Goal: Transaction & Acquisition: Purchase product/service

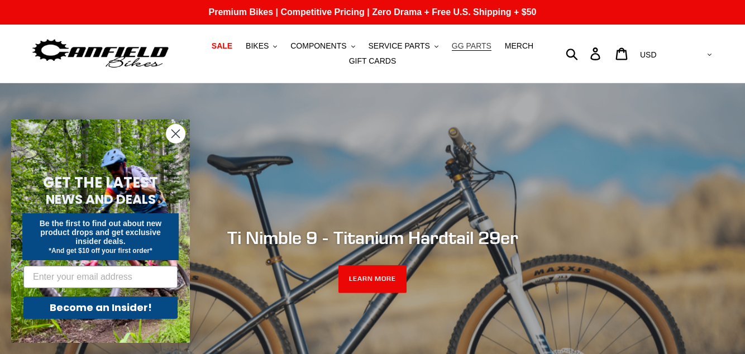
click at [464, 46] on span "GG PARTS" at bounding box center [472, 45] width 40 height 9
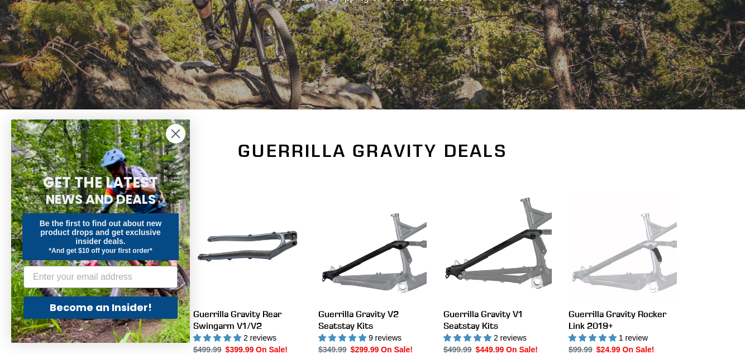
scroll to position [284, 0]
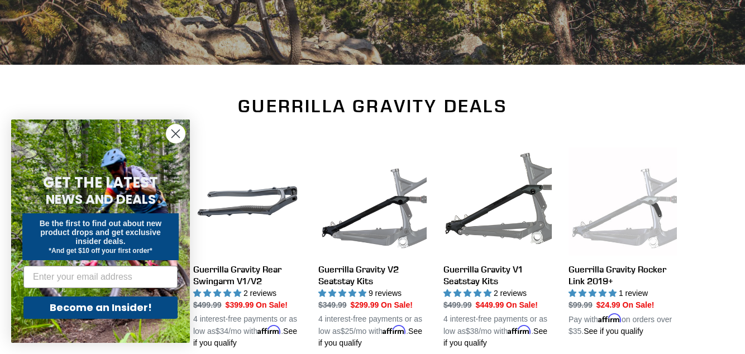
click at [172, 143] on circle "Close dialog" at bounding box center [176, 134] width 18 height 18
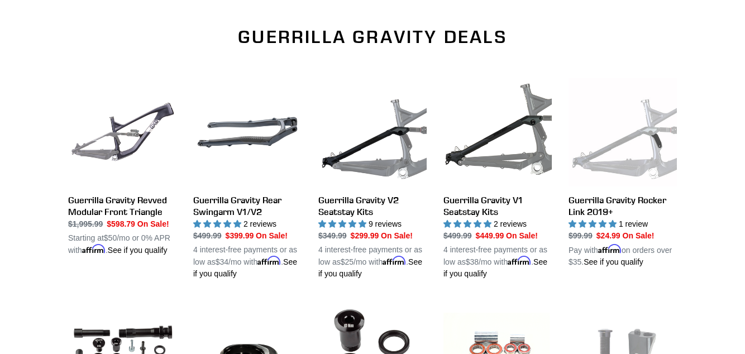
scroll to position [355, 0]
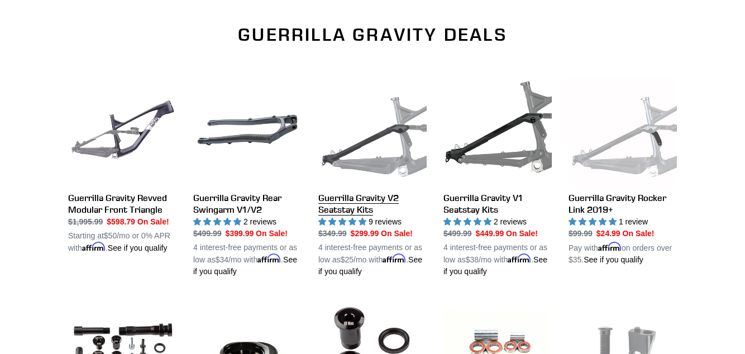
click at [386, 154] on link "Guerrilla Gravity V2 Seatstay Kits" at bounding box center [373, 177] width 108 height 202
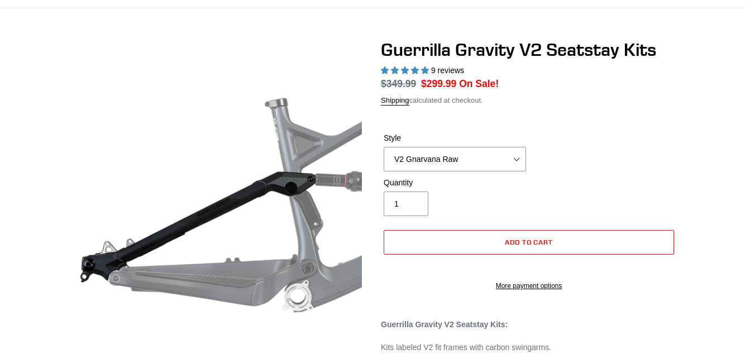
scroll to position [75, 0]
select select "highest-rating"
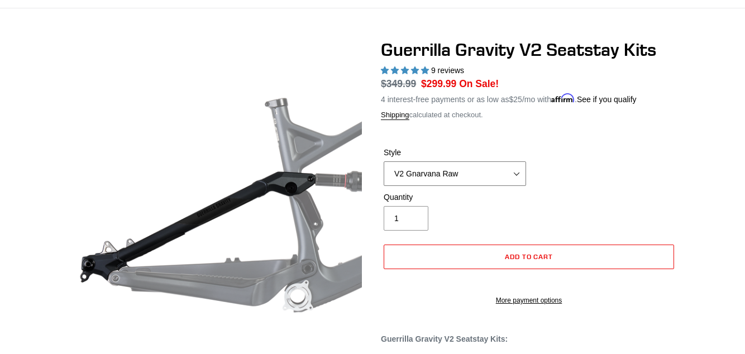
click at [516, 172] on select "V2 Gnarvana V2 Gnarvana Raw V2 Smash V2 Smash Raw" at bounding box center [455, 173] width 142 height 25
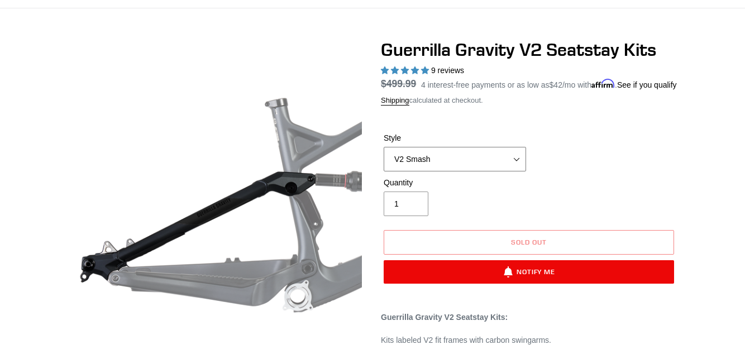
click at [450, 172] on select "V2 Gnarvana V2 Gnarvana Raw V2 Smash V2 Smash Raw" at bounding box center [455, 159] width 142 height 25
click at [443, 172] on select "V2 Gnarvana V2 Gnarvana Raw V2 Smash V2 Smash Raw" at bounding box center [455, 159] width 142 height 25
select select "V2 Gnarvana Raw"
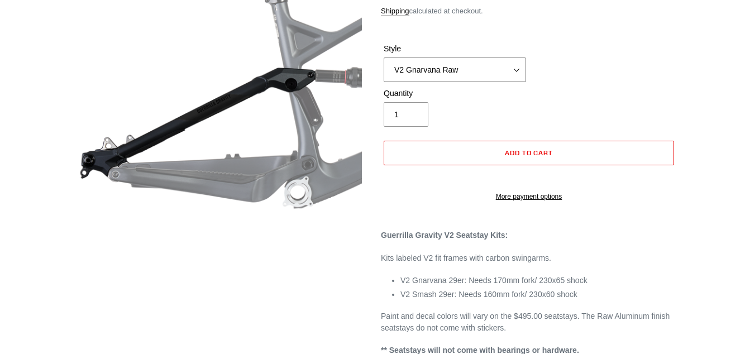
scroll to position [178, 0]
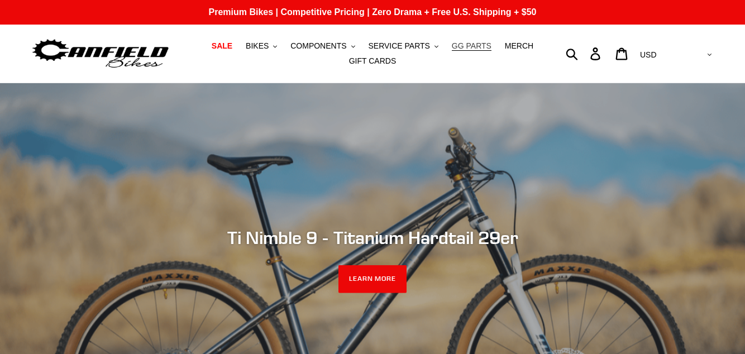
click at [463, 45] on span "GG PARTS" at bounding box center [472, 45] width 40 height 9
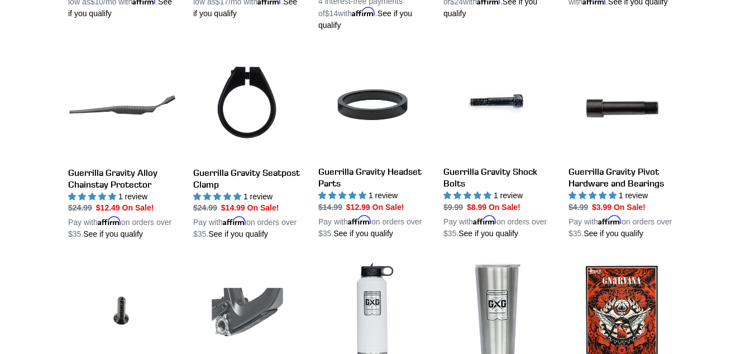
scroll to position [835, 0]
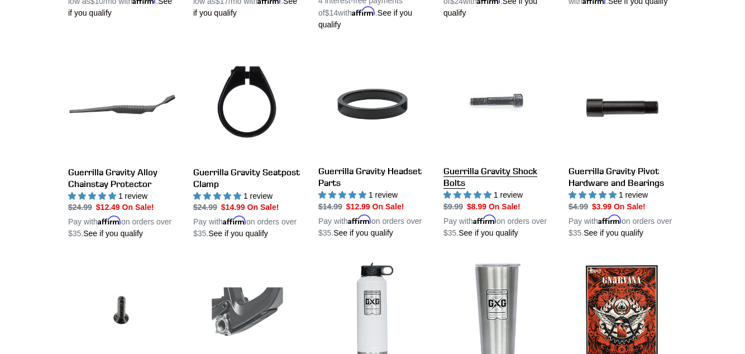
click at [479, 171] on link "Guerrilla Gravity Shock Bolts" at bounding box center [498, 144] width 108 height 189
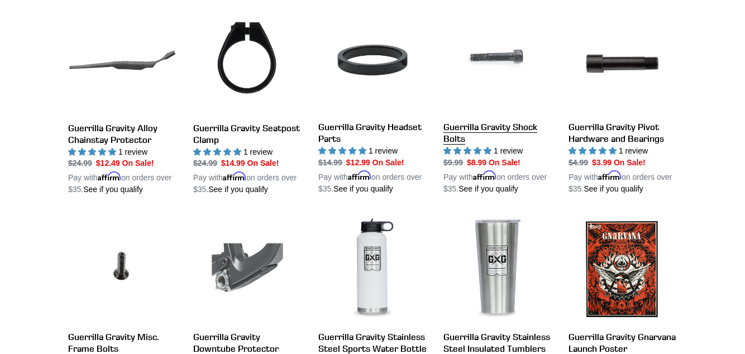
scroll to position [888, 0]
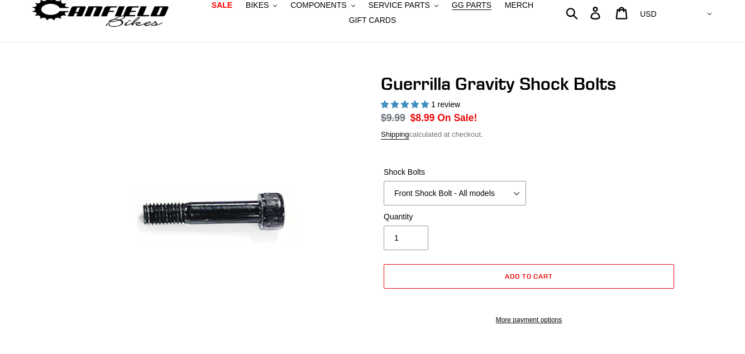
select select "highest-rating"
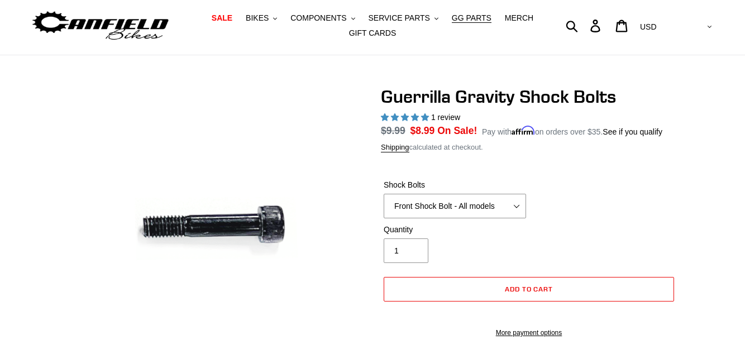
scroll to position [39, 0]
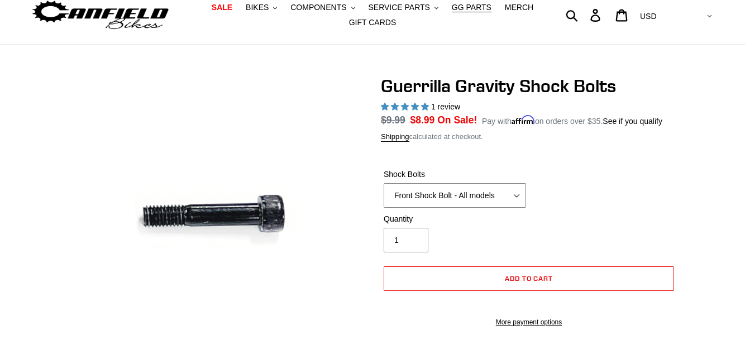
click at [442, 201] on select "Front Shock Bolt - All models Rear Shock Bolt - Alloy Seatstay Rear Shock Bolt …" at bounding box center [455, 195] width 142 height 25
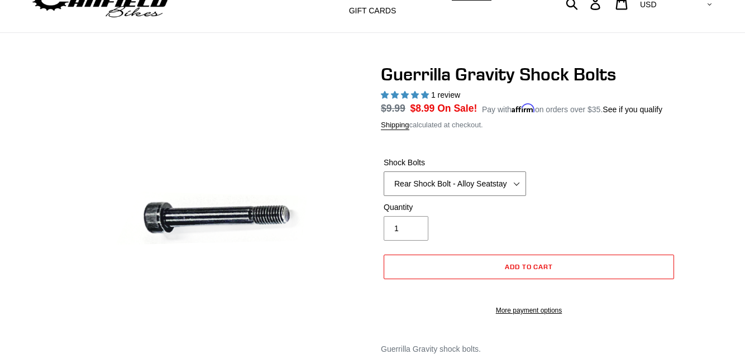
scroll to position [45, 0]
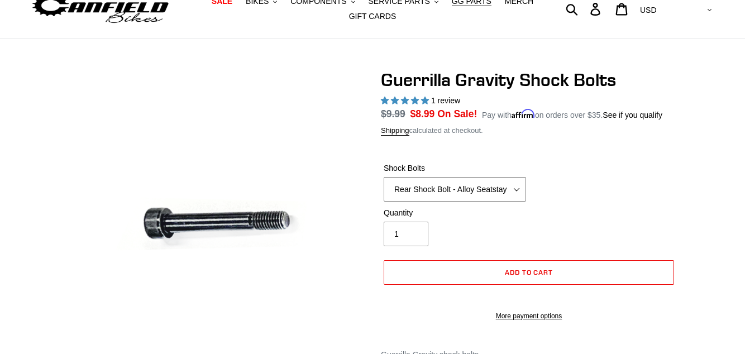
click at [446, 193] on select "Front Shock Bolt - All models Rear Shock Bolt - Alloy Seatstay Rear Shock Bolt …" at bounding box center [455, 189] width 142 height 25
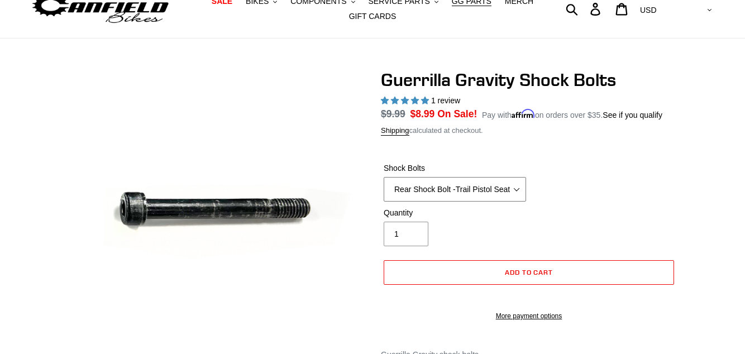
click at [429, 191] on select "Front Shock Bolt - All models Rear Shock Bolt - Alloy Seatstay Rear Shock Bolt …" at bounding box center [455, 189] width 142 height 25
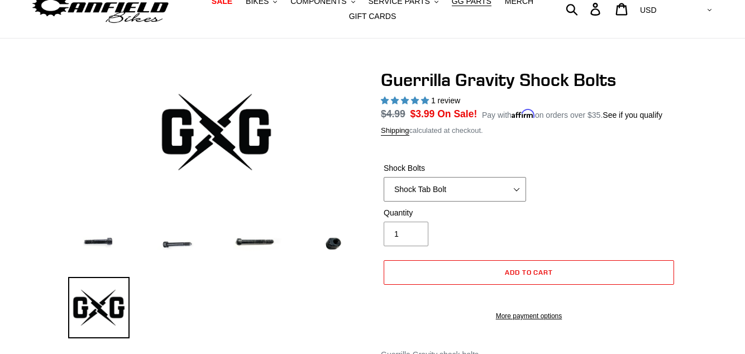
click at [419, 188] on select "Front Shock Bolt - All models Rear Shock Bolt - Alloy Seatstay Rear Shock Bolt …" at bounding box center [455, 189] width 142 height 25
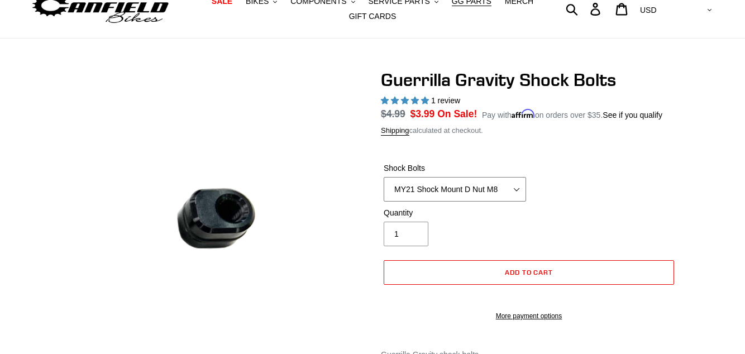
click at [417, 187] on select "Front Shock Bolt - All models Rear Shock Bolt - Alloy Seatstay Rear Shock Bolt …" at bounding box center [455, 189] width 142 height 25
select select "Rear Shock Bolt - Alloy Seatstay"
